Goal: Navigation & Orientation: Find specific page/section

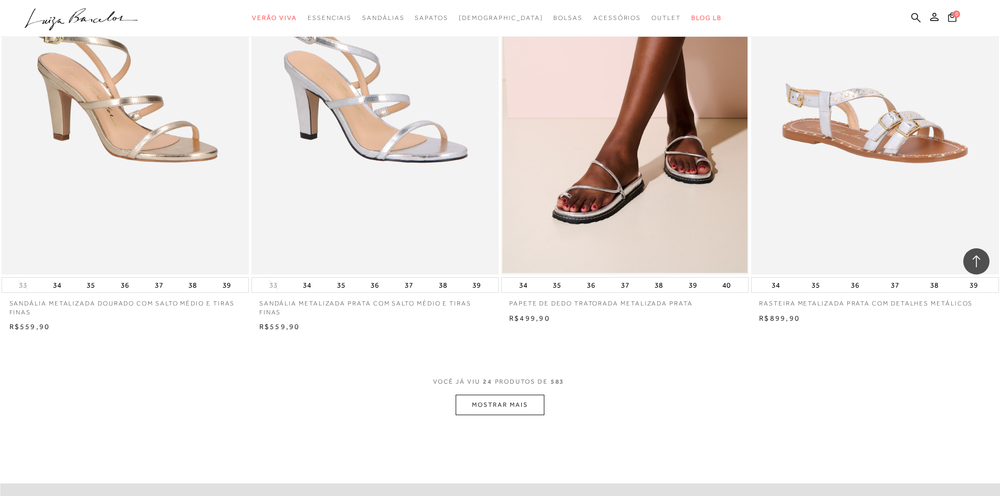
scroll to position [2519, 0]
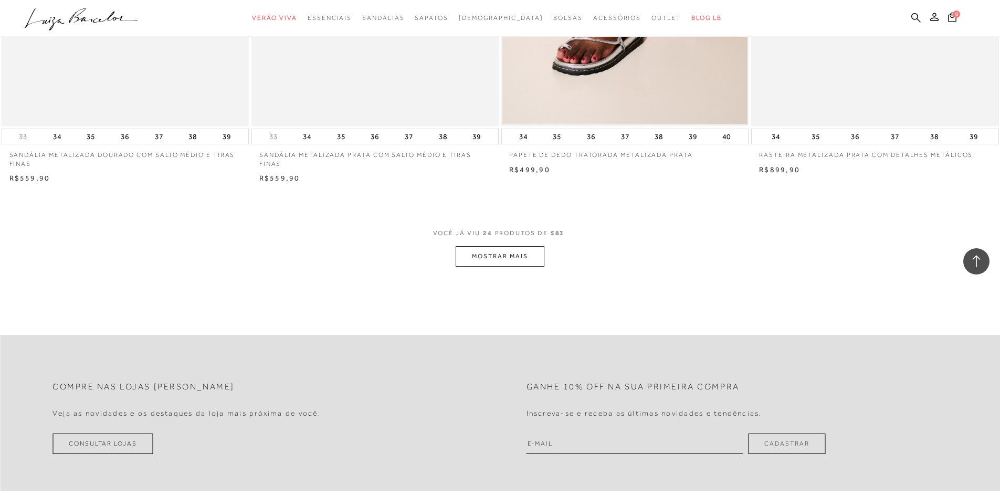
click at [486, 252] on button "MOSTRAR MAIS" at bounding box center [500, 256] width 88 height 20
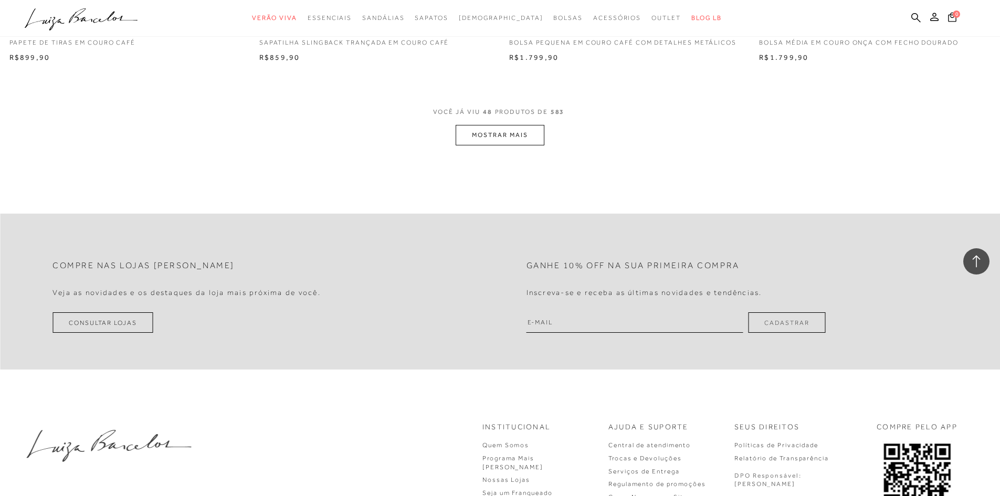
scroll to position [5248, 0]
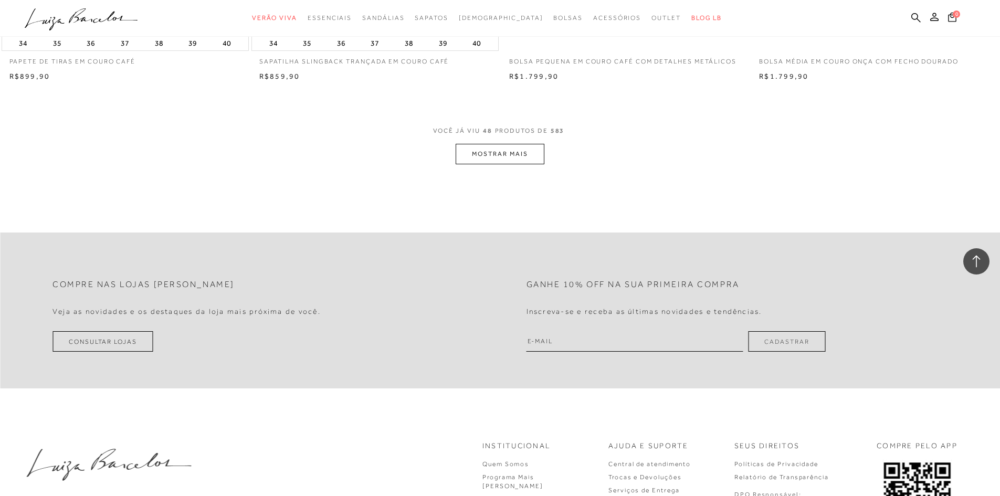
click at [490, 157] on button "MOSTRAR MAIS" at bounding box center [500, 154] width 88 height 20
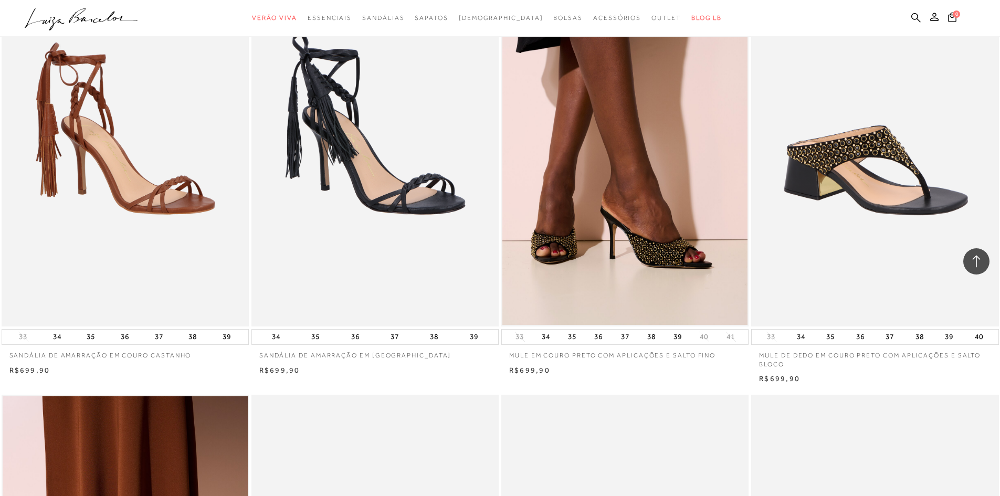
scroll to position [6927, 0]
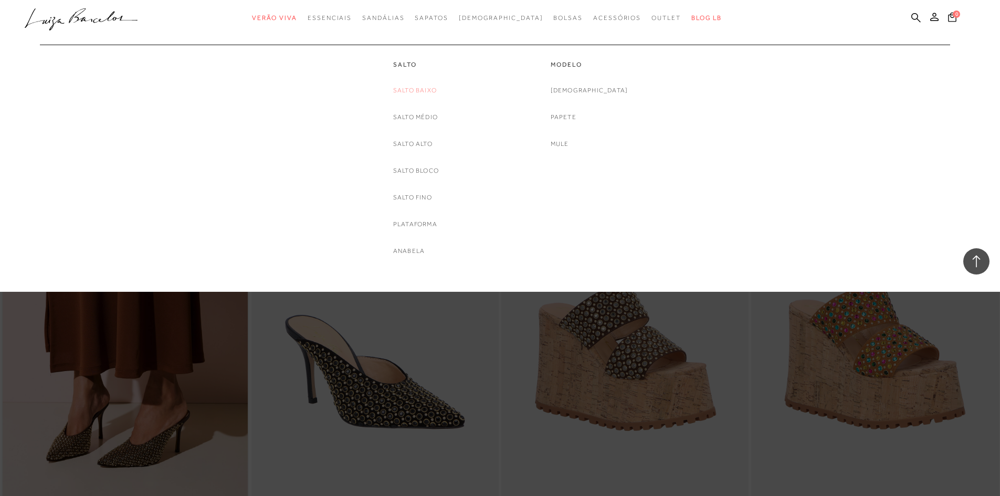
click at [420, 89] on link "Salto Baixo" at bounding box center [415, 90] width 44 height 11
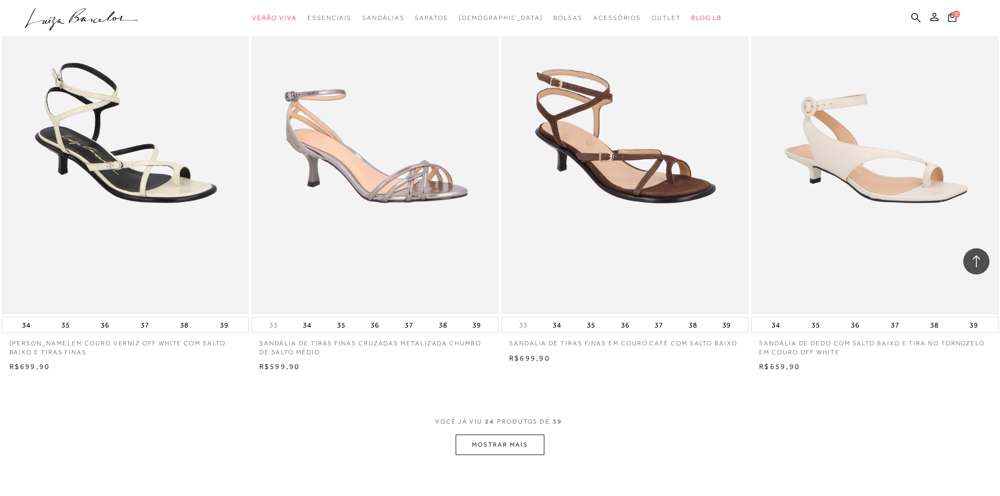
scroll to position [2519, 0]
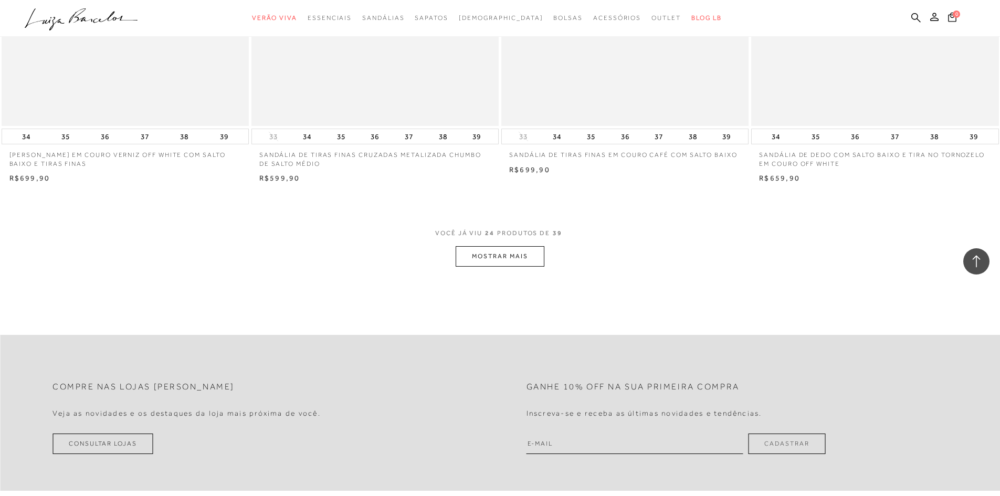
click at [516, 251] on button "MOSTRAR MAIS" at bounding box center [500, 256] width 88 height 20
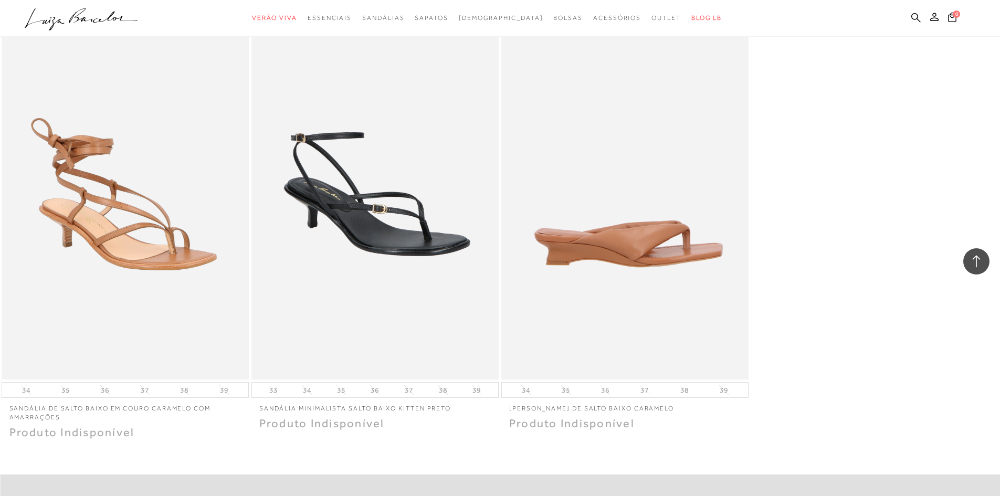
scroll to position [4041, 0]
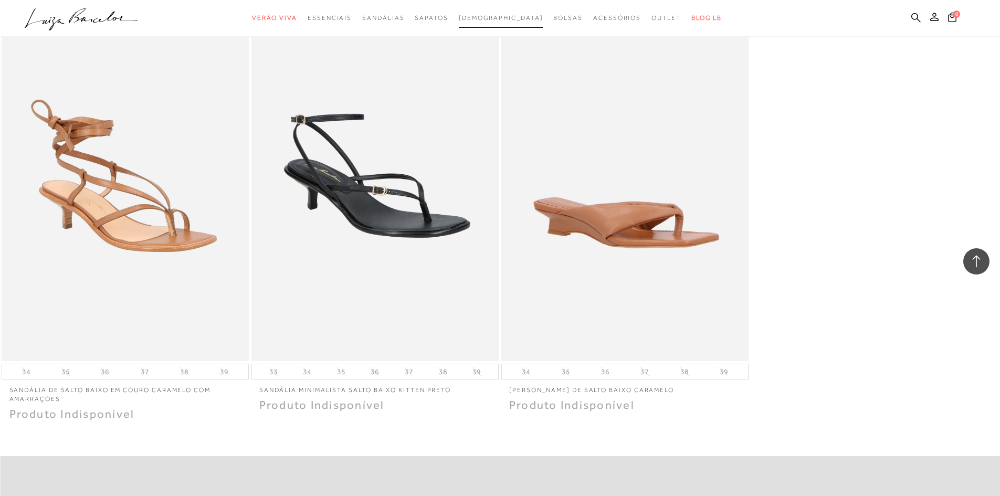
click at [506, 20] on span "[DEMOGRAPHIC_DATA]" at bounding box center [501, 17] width 84 height 7
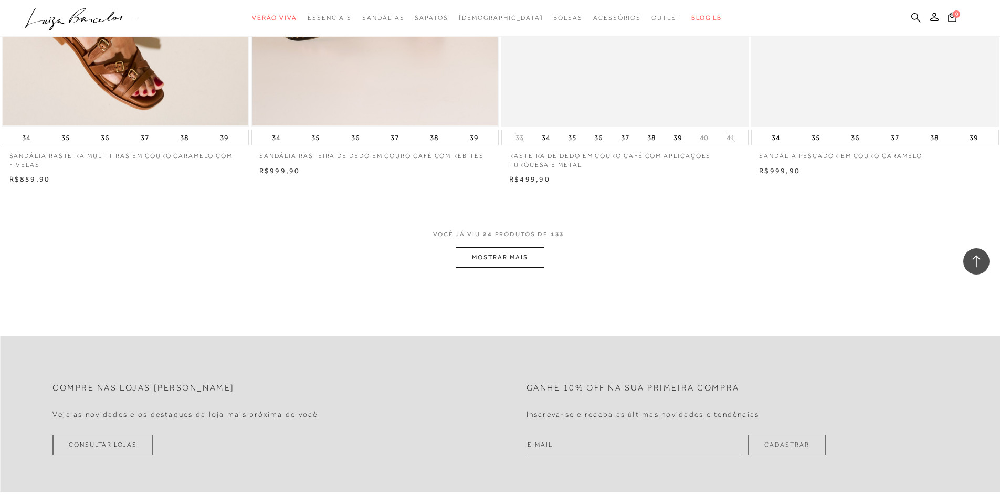
scroll to position [2519, 0]
click at [524, 253] on button "MOSTRAR MAIS" at bounding box center [500, 256] width 88 height 20
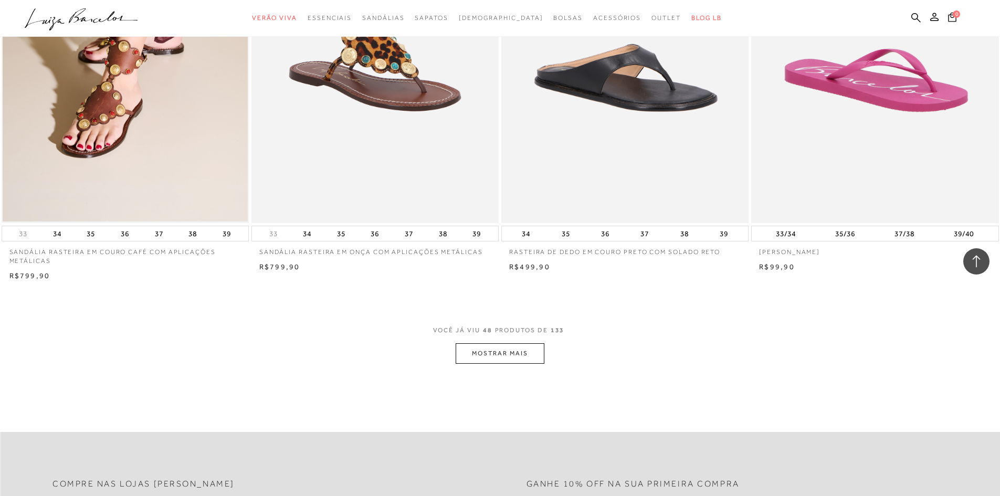
scroll to position [5248, 0]
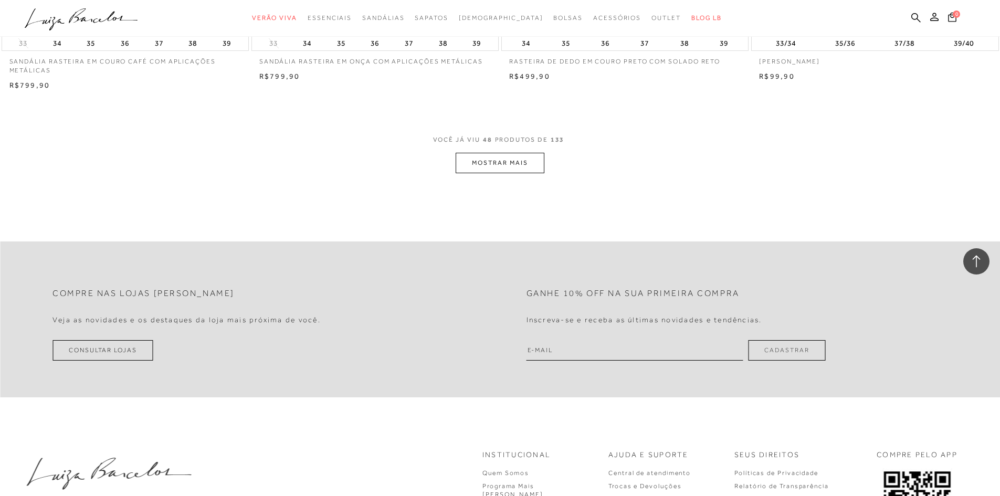
click at [490, 166] on button "MOSTRAR MAIS" at bounding box center [500, 163] width 88 height 20
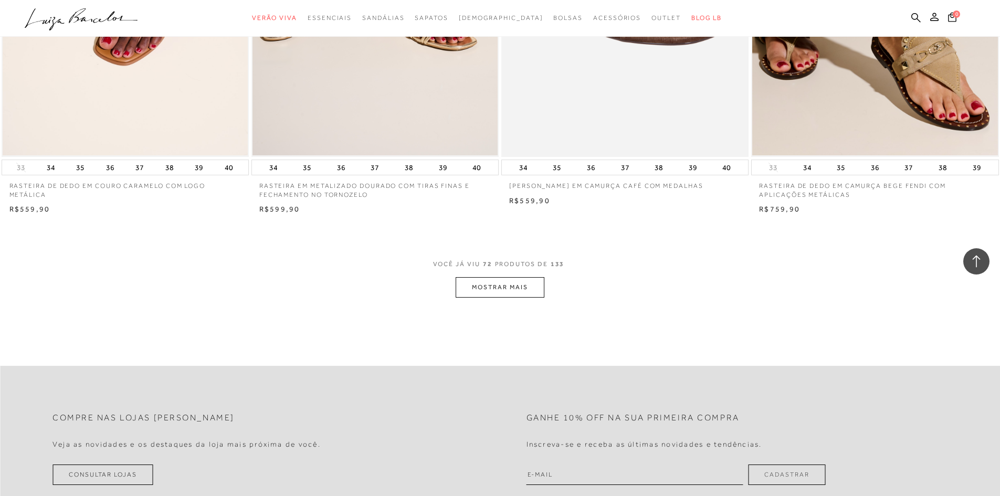
scroll to position [7872, 0]
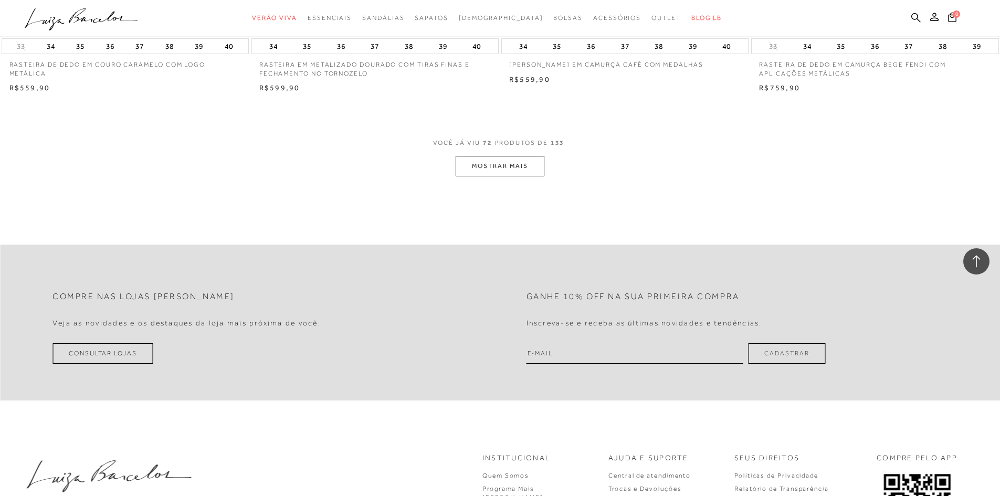
click at [485, 157] on button "MOSTRAR MAIS" at bounding box center [500, 166] width 88 height 20
